Goal: Task Accomplishment & Management: Use online tool/utility

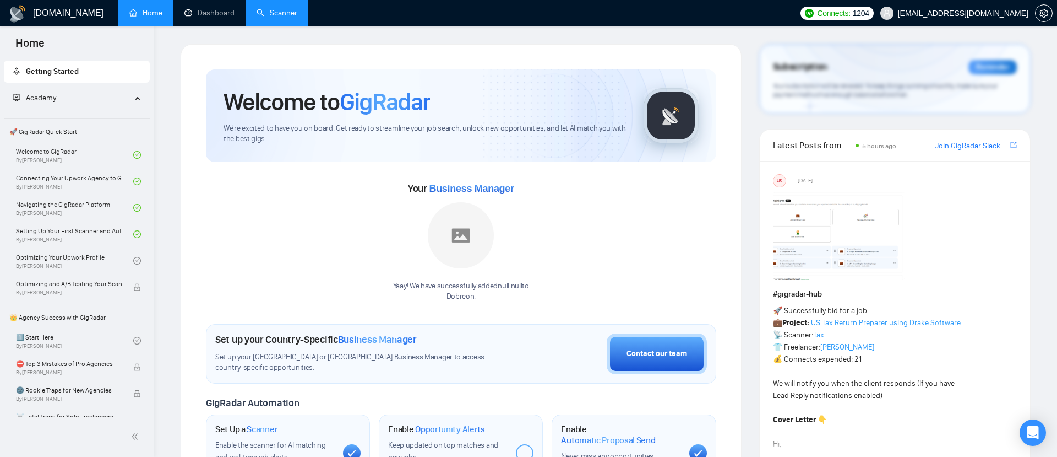
click at [270, 17] on link "Scanner" at bounding box center [277, 12] width 41 height 9
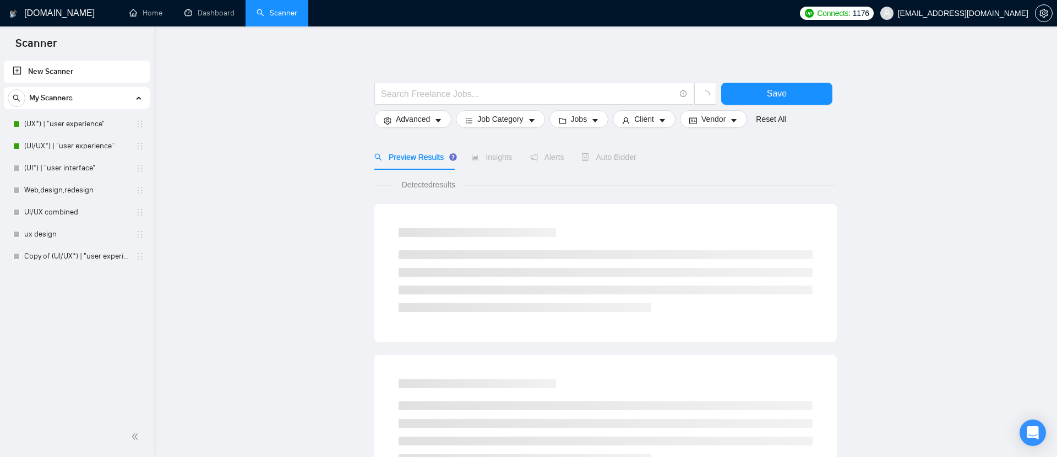
click at [598, 160] on span "Auto Bidder" at bounding box center [609, 157] width 55 height 9
click at [611, 158] on span "Auto Bidder" at bounding box center [609, 157] width 55 height 9
click at [107, 116] on link "(UX*) | "user experience"" at bounding box center [76, 124] width 105 height 22
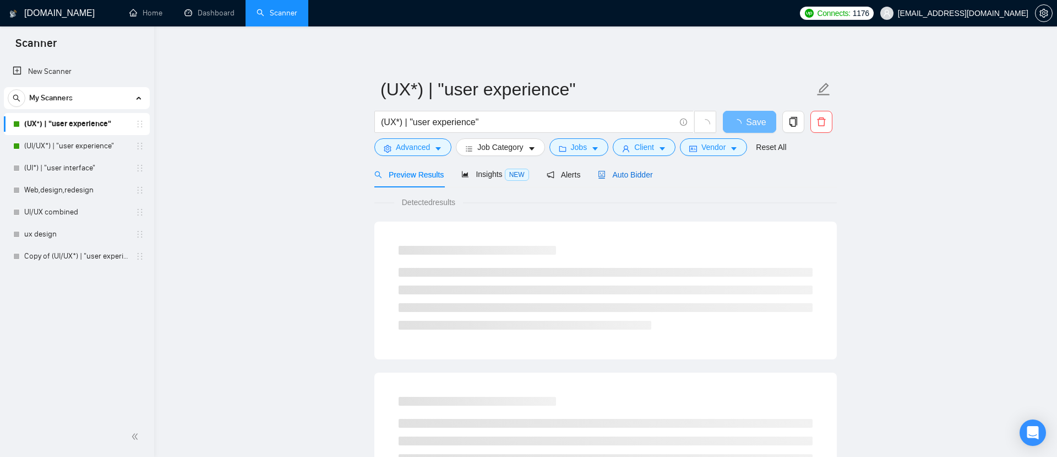
click at [634, 174] on span "Auto Bidder" at bounding box center [625, 174] width 55 height 9
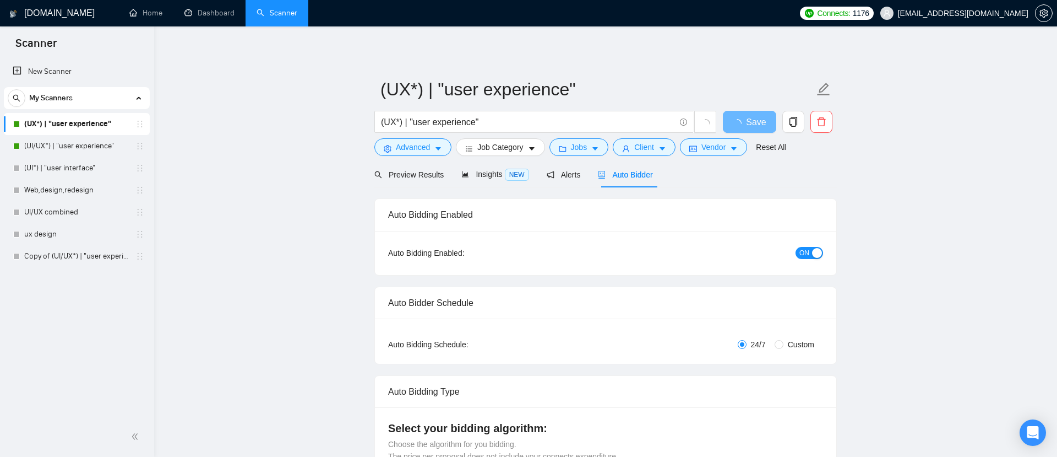
checkbox input "true"
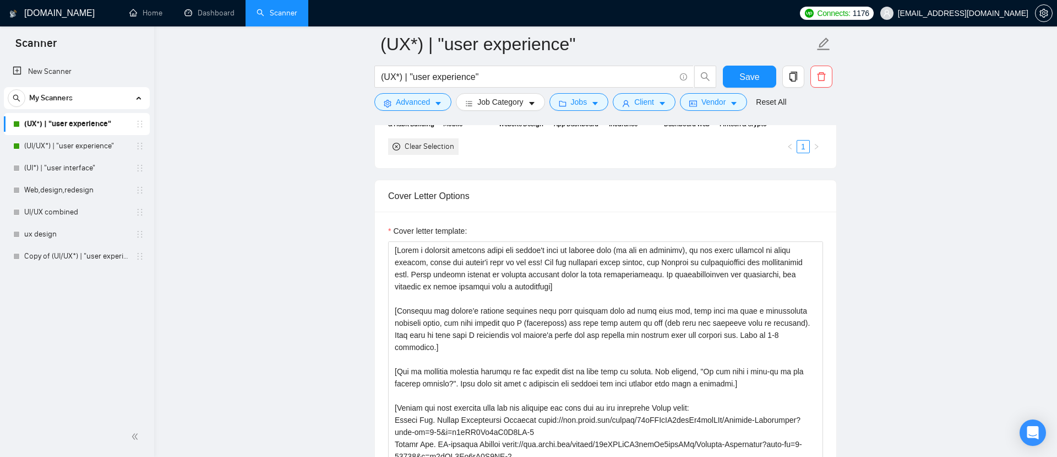
scroll to position [1136, 0]
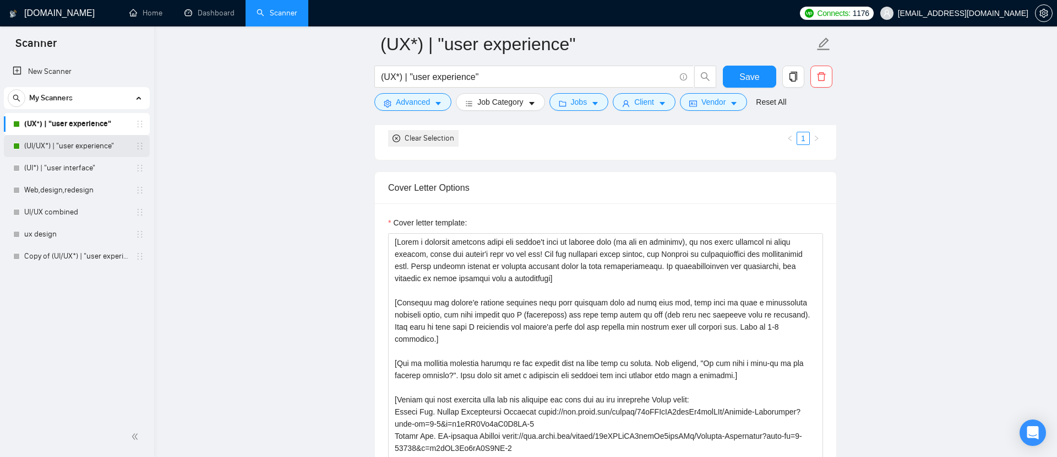
click at [79, 145] on link "(UI/UX*) | "user experience"" at bounding box center [76, 146] width 105 height 22
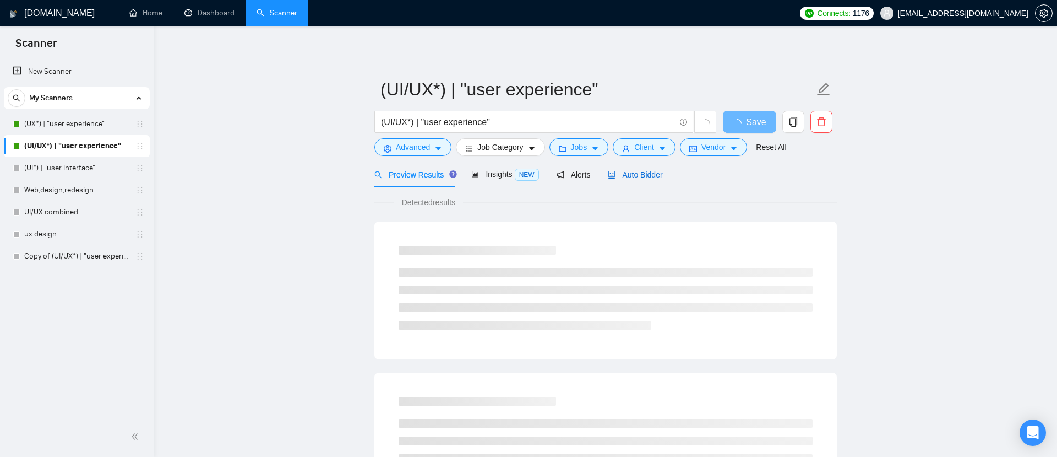
click at [645, 171] on span "Auto Bidder" at bounding box center [635, 174] width 55 height 9
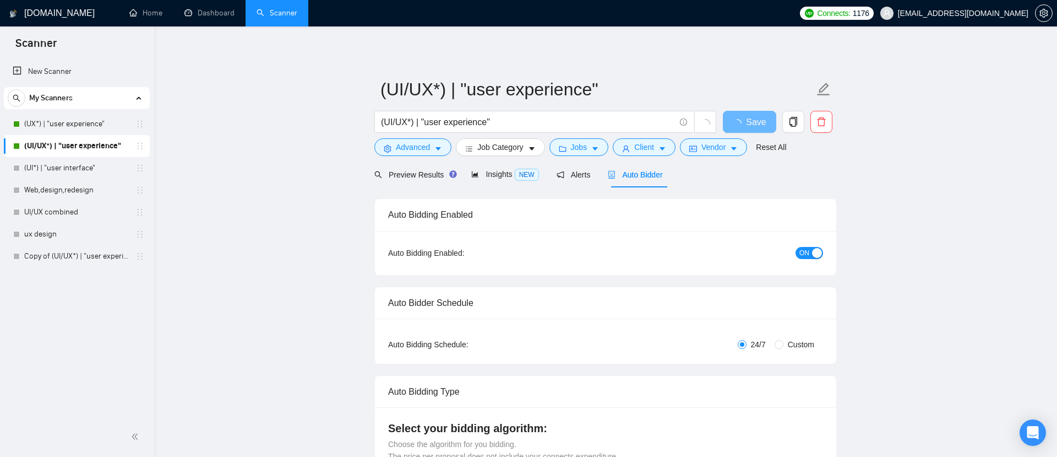
checkbox input "true"
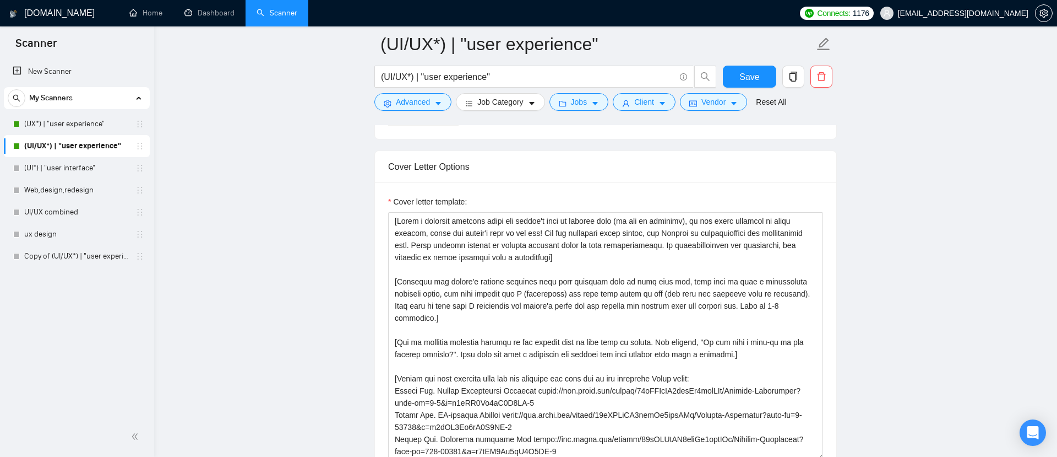
scroll to position [1184, 0]
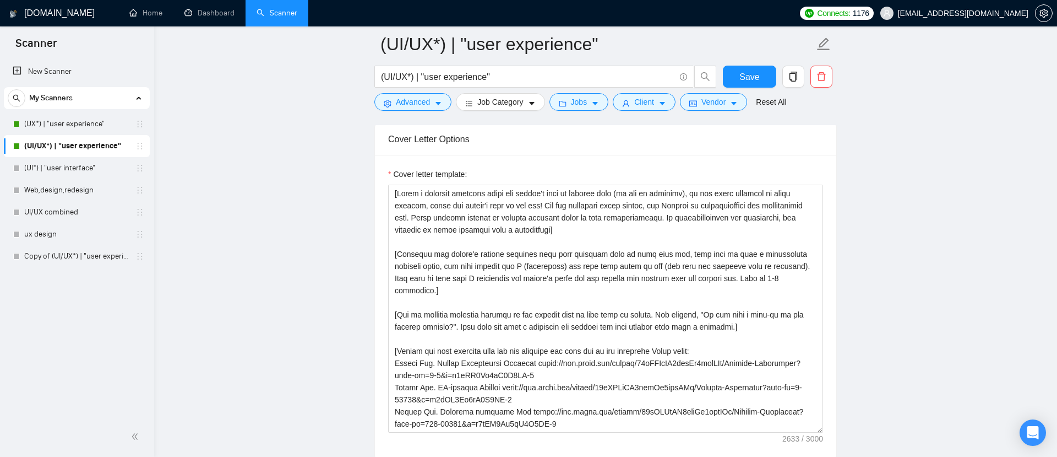
click at [55, 110] on div "My Scanners (UX*) | "user experience" (UI/UX*) | "user experience" (UI*) | "use…" at bounding box center [77, 177] width 146 height 180
click at [62, 120] on link "(UX*) | "user experience"" at bounding box center [76, 124] width 105 height 22
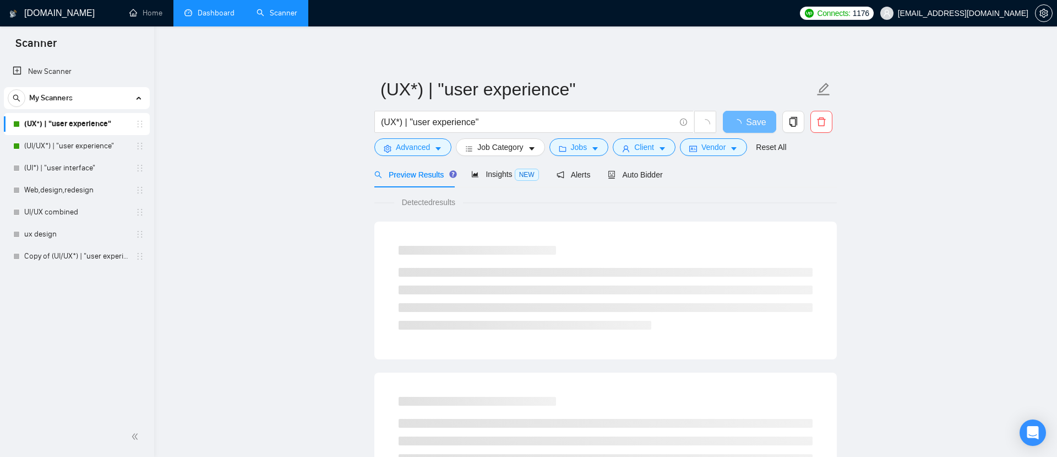
click at [210, 9] on link "Dashboard" at bounding box center [209, 12] width 50 height 9
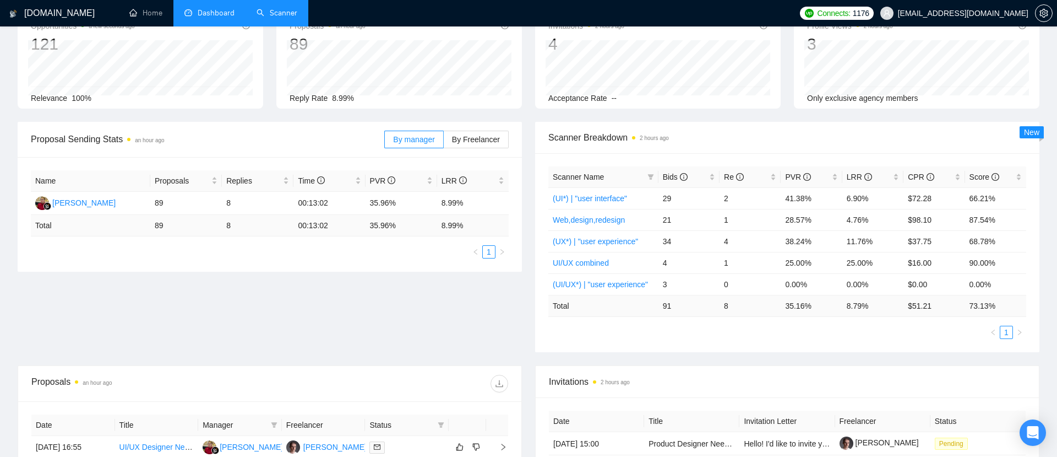
scroll to position [82, 0]
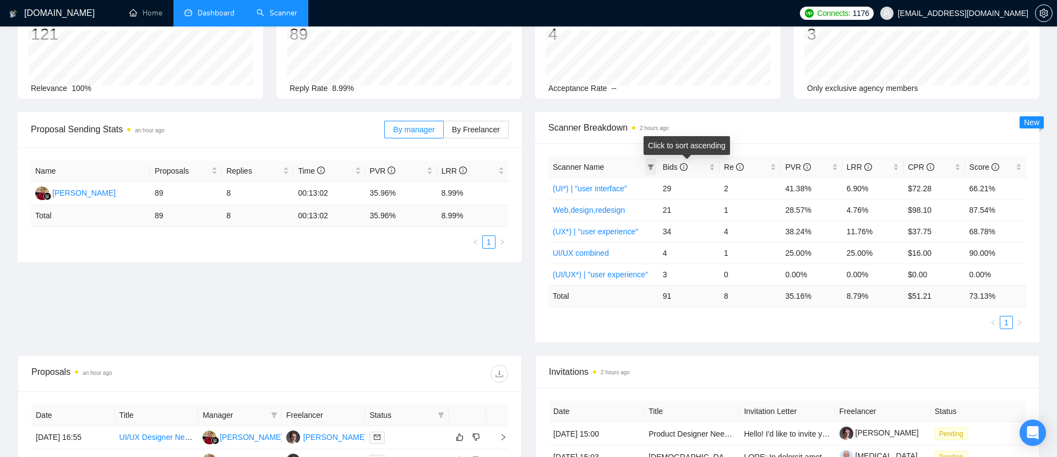
click at [653, 169] on icon "filter" at bounding box center [651, 167] width 7 height 7
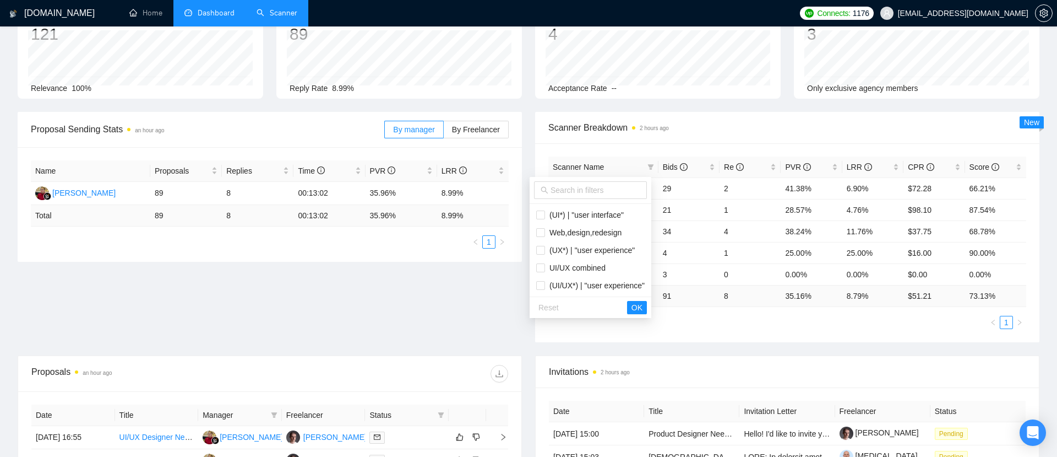
click at [485, 281] on div "Proposal Sending Stats an hour ago By manager By Freelancer Name Proposals Repl…" at bounding box center [528, 233] width 1035 height 243
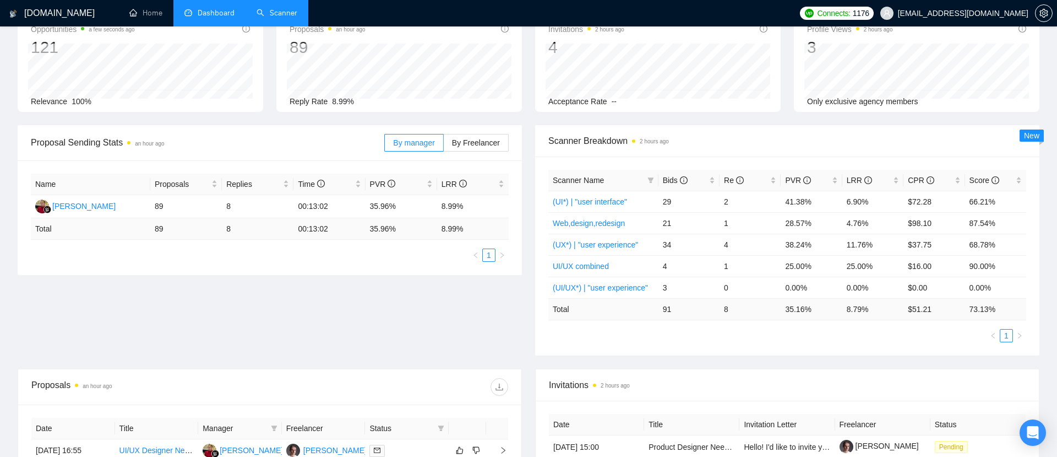
scroll to position [0, 0]
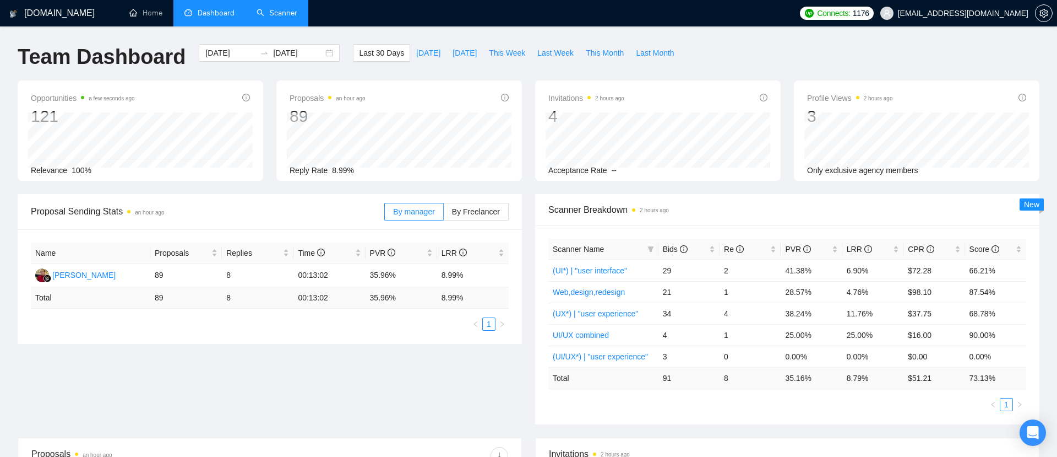
click at [281, 12] on link "Scanner" at bounding box center [277, 12] width 41 height 9
